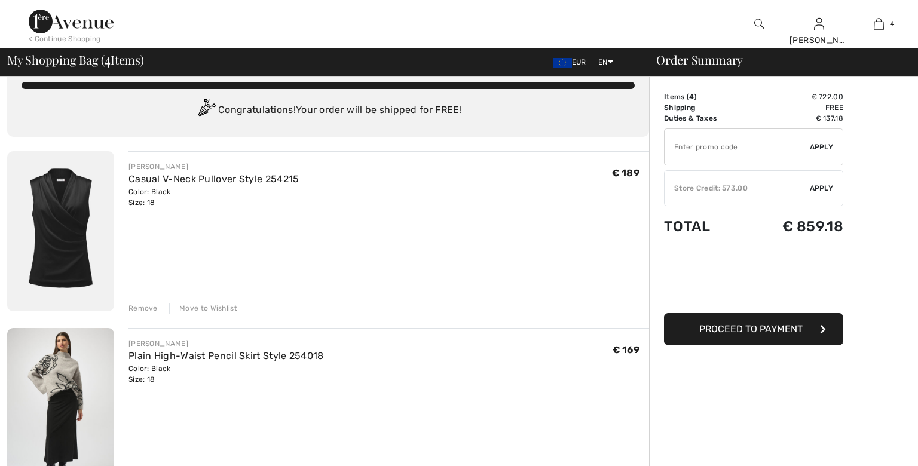
click at [140, 309] on div "Remove" at bounding box center [142, 308] width 29 height 11
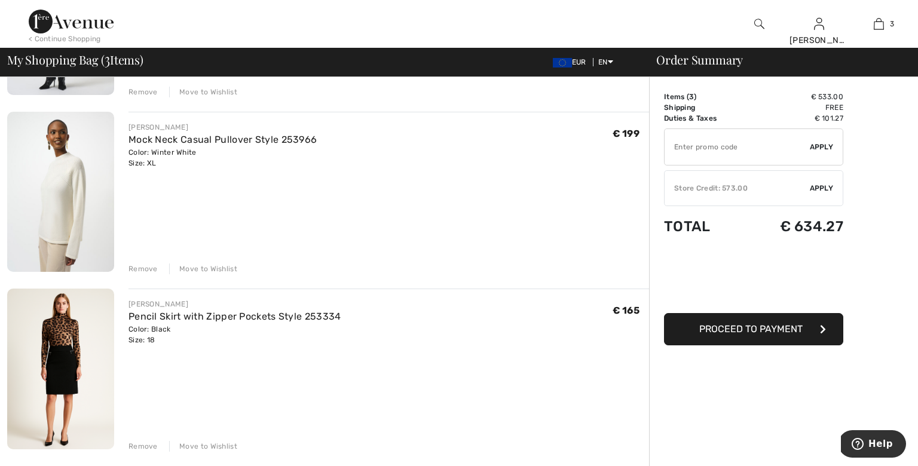
scroll to position [235, 0]
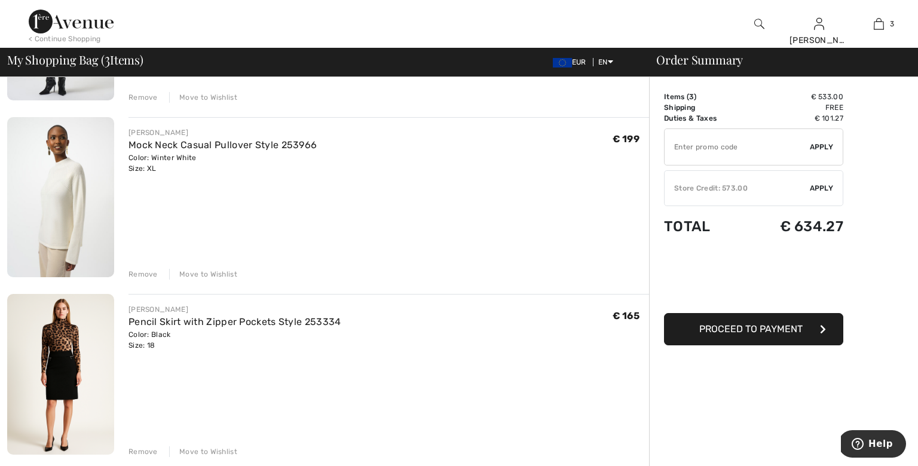
click at [137, 276] on div "Remove" at bounding box center [142, 274] width 29 height 11
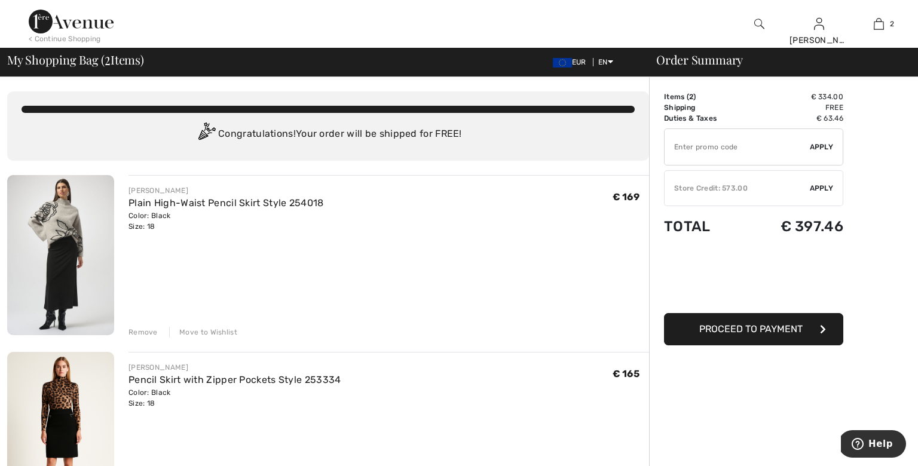
scroll to position [0, 0]
click at [566, 318] on div "JOSEPH RIBKOFF Plain High-Waist Pencil Skirt Style 254018 Color: Black Size: 18…" at bounding box center [388, 256] width 520 height 162
click at [66, 271] on img at bounding box center [60, 255] width 107 height 160
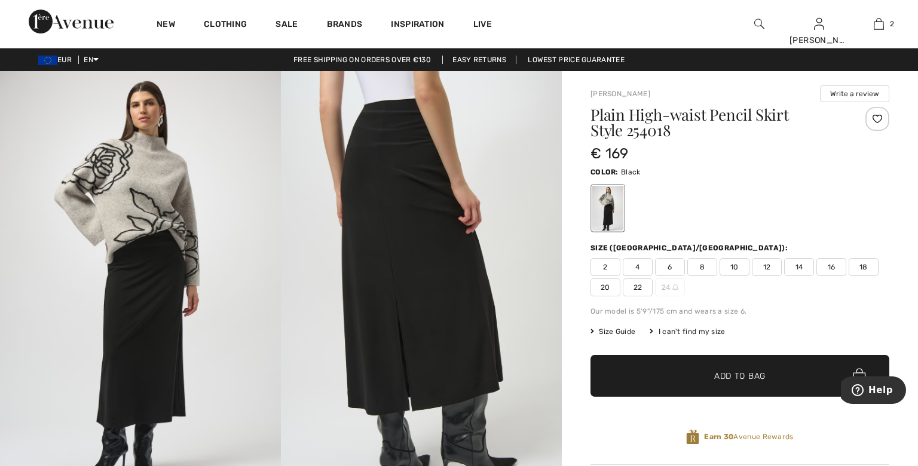
click at [607, 292] on span "20" at bounding box center [605, 287] width 30 height 18
click at [703, 379] on span "✔ Added to Bag" at bounding box center [721, 376] width 73 height 13
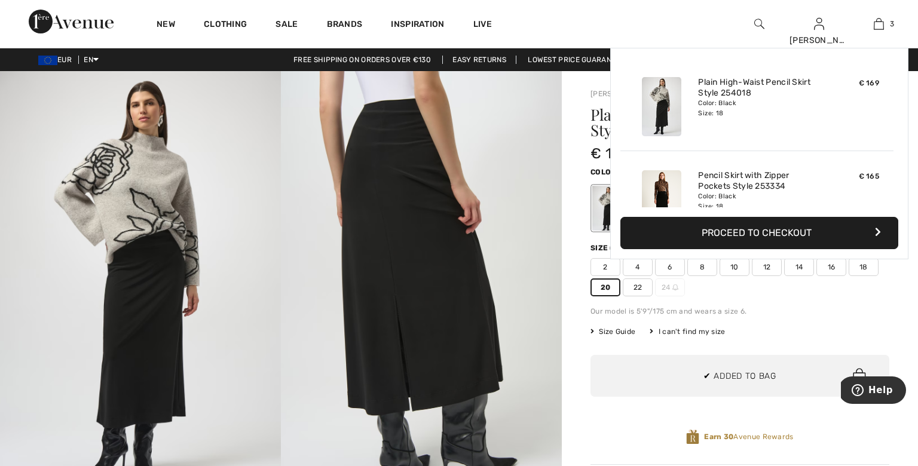
scroll to position [130, 0]
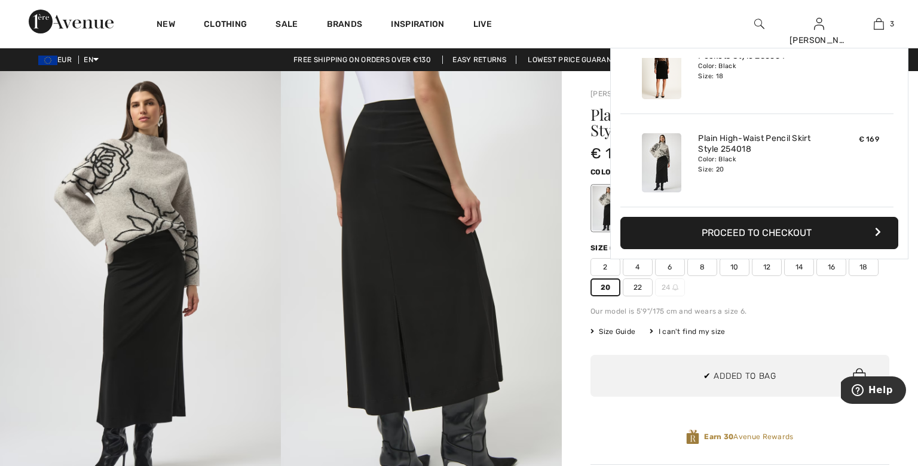
click at [614, 332] on span "Size Guide" at bounding box center [612, 331] width 45 height 11
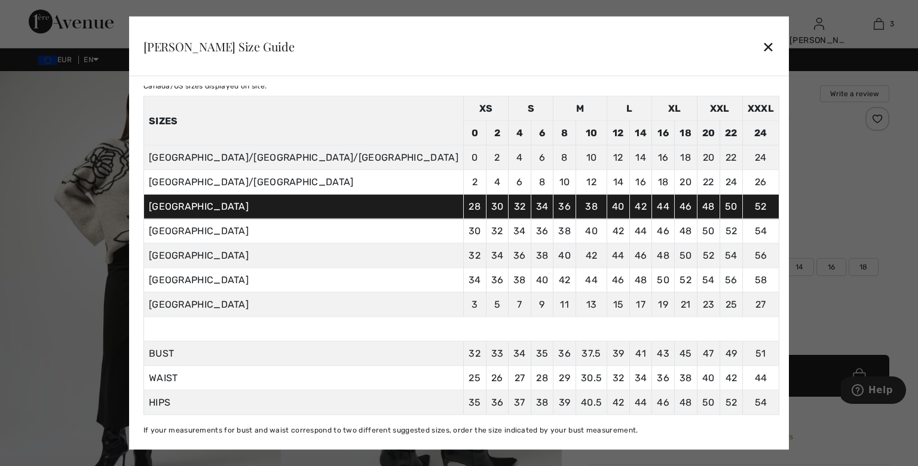
scroll to position [46, 0]
click at [762, 50] on div "✕" at bounding box center [768, 45] width 13 height 25
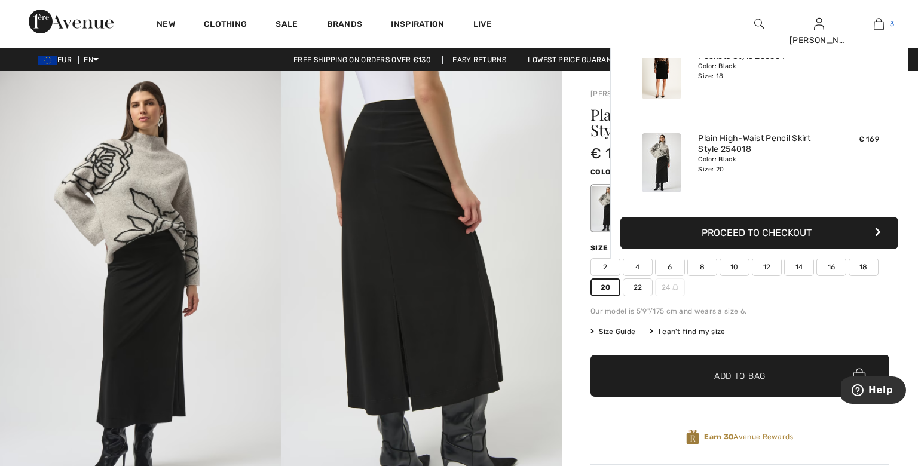
click at [880, 23] on img at bounding box center [878, 24] width 10 height 14
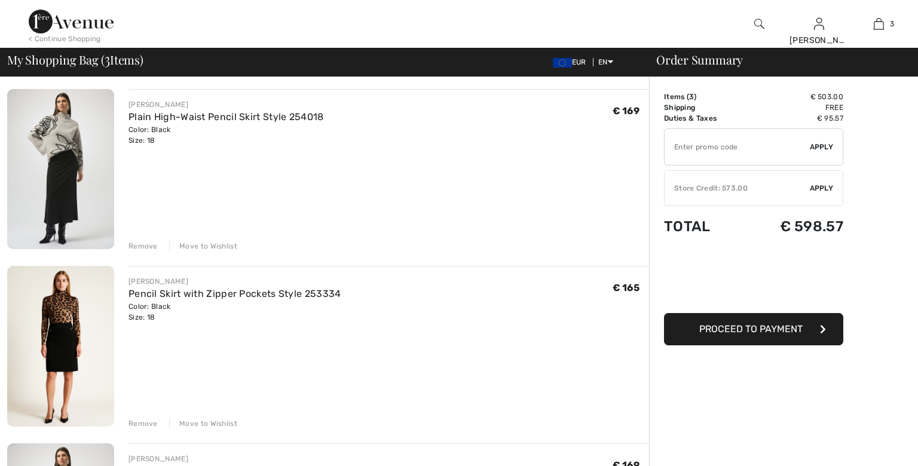
scroll to position [93, 0]
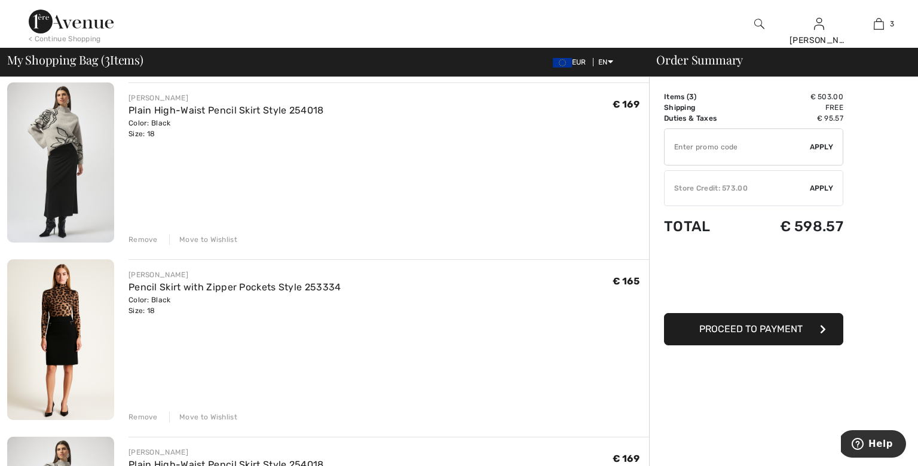
click at [143, 417] on div "Remove" at bounding box center [142, 417] width 29 height 11
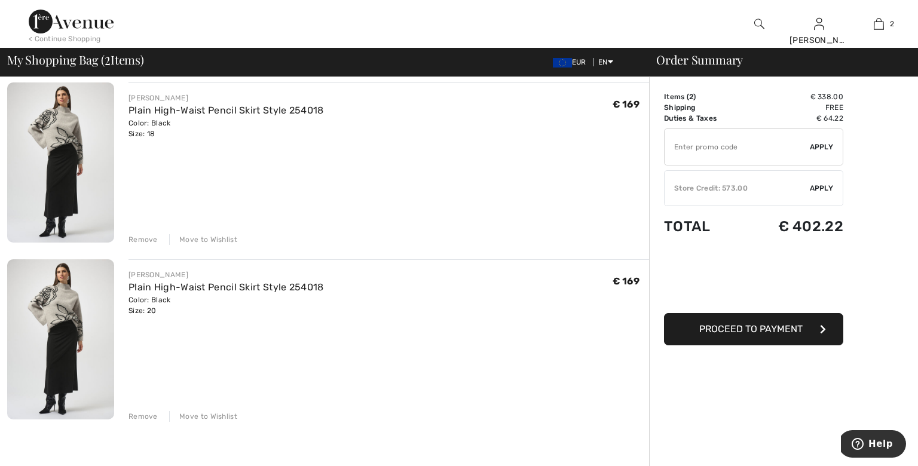
click at [139, 238] on div "Remove" at bounding box center [142, 239] width 29 height 11
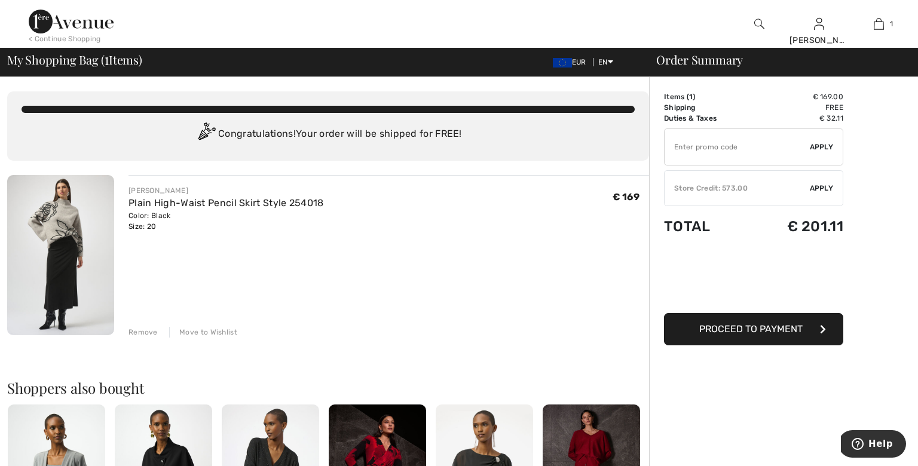
scroll to position [0, 0]
click at [757, 22] on img at bounding box center [759, 24] width 10 height 14
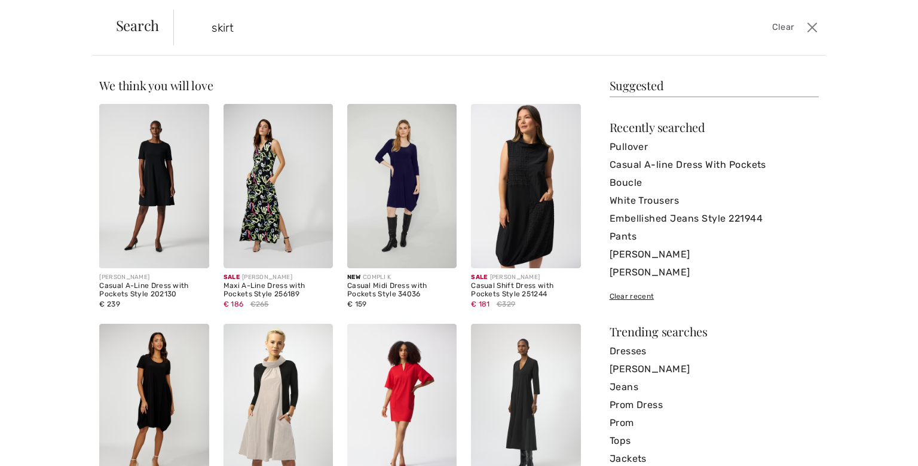
type input "skirt"
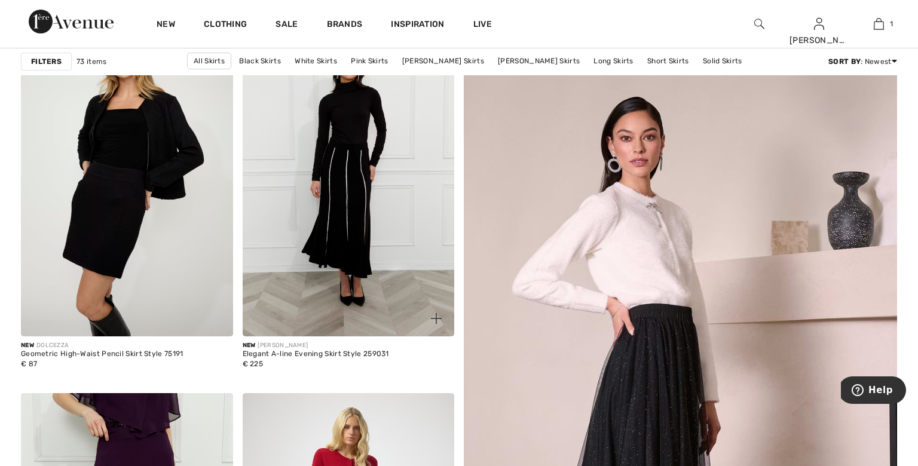
click at [348, 217] on img at bounding box center [349, 178] width 212 height 318
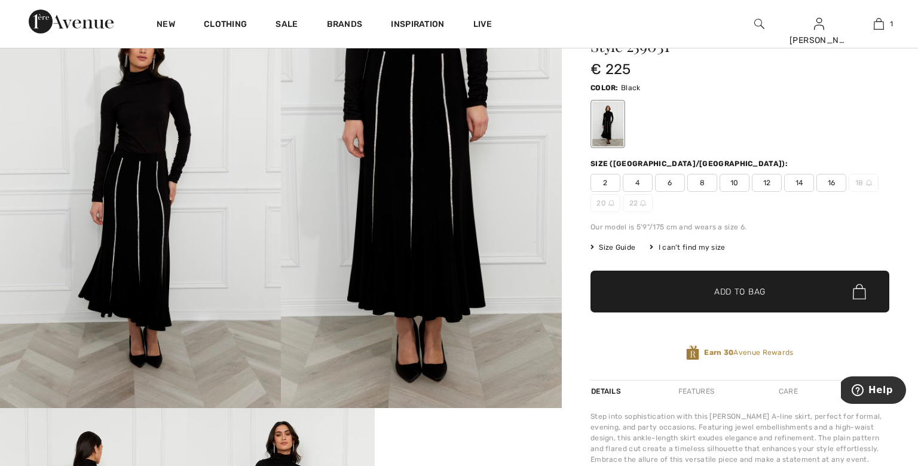
scroll to position [90, 0]
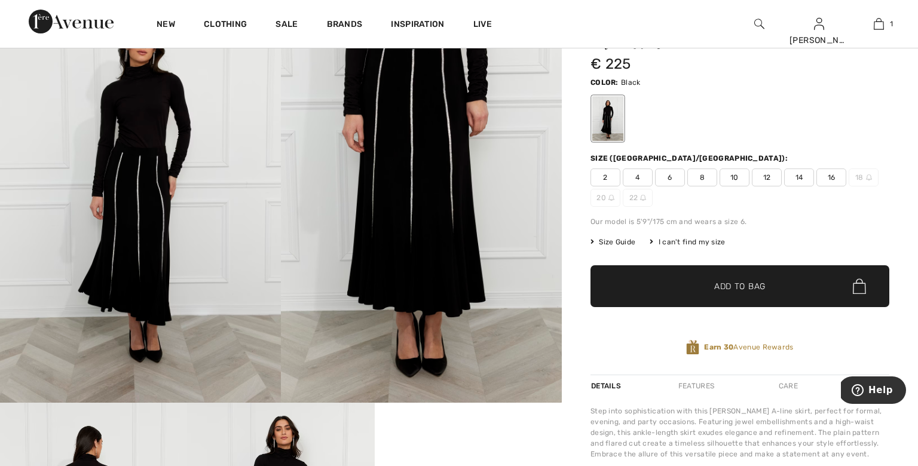
click at [603, 200] on span "20" at bounding box center [605, 198] width 30 height 18
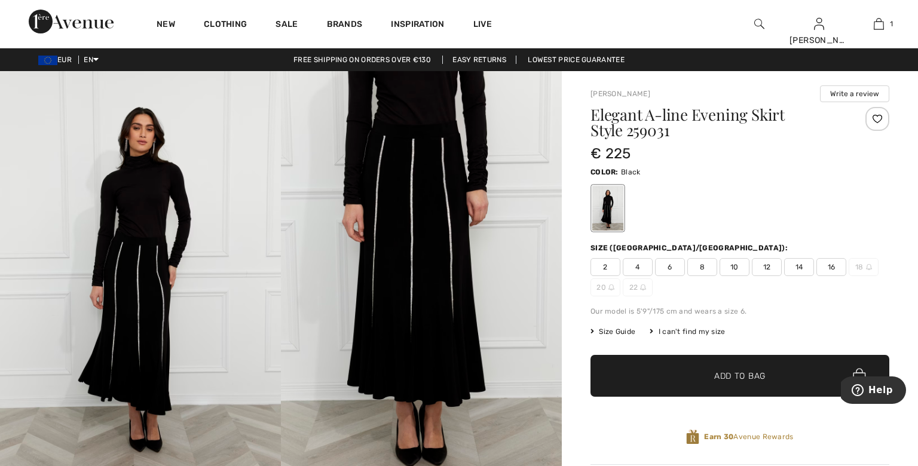
scroll to position [0, 0]
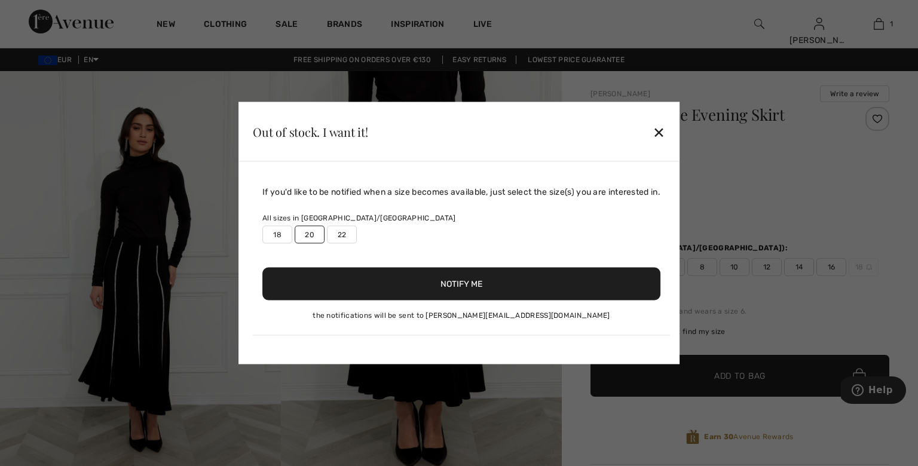
click at [306, 235] on label "20" at bounding box center [310, 235] width 30 height 18
click at [309, 235] on label "20" at bounding box center [310, 235] width 30 height 18
click at [453, 284] on button "Notify Me" at bounding box center [461, 284] width 398 height 33
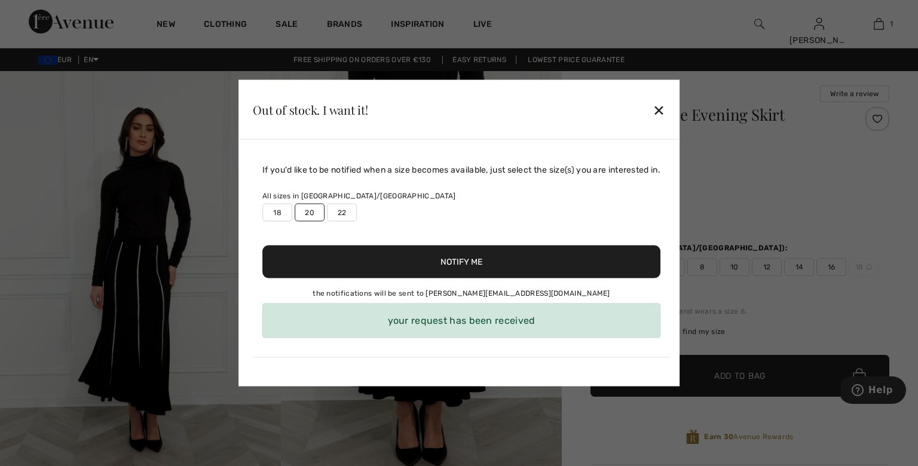
click at [472, 262] on button "Notify Me" at bounding box center [461, 262] width 398 height 33
click at [665, 106] on div "✕" at bounding box center [658, 109] width 13 height 25
